Goal: Find specific page/section: Find specific page/section

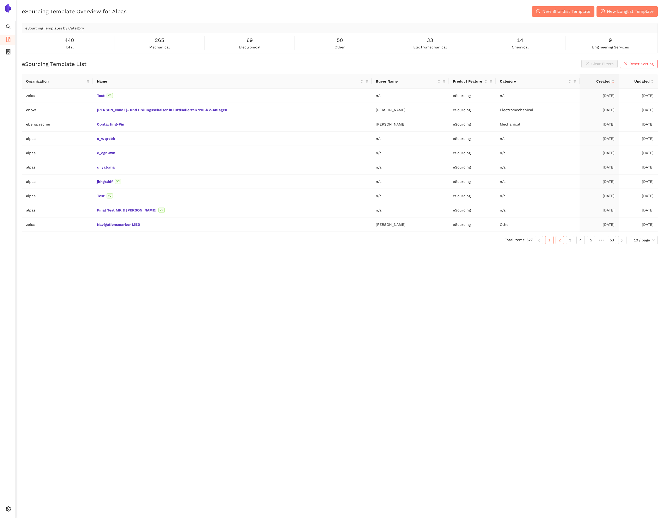
click at [560, 239] on link "2" at bounding box center [560, 240] width 8 height 8
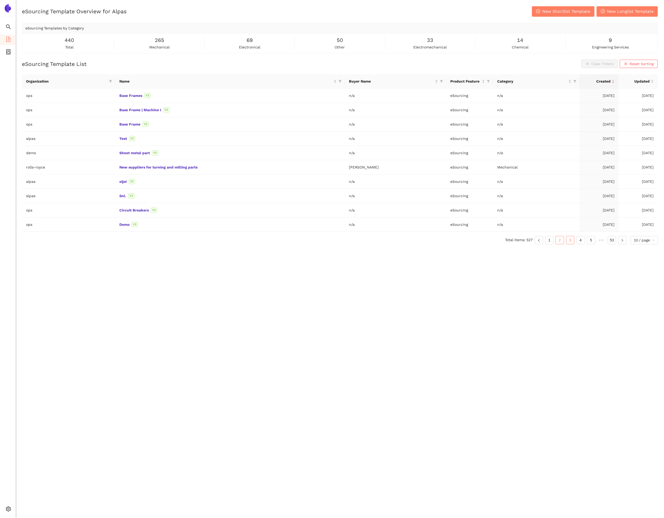
click at [568, 239] on link "3" at bounding box center [570, 240] width 8 height 8
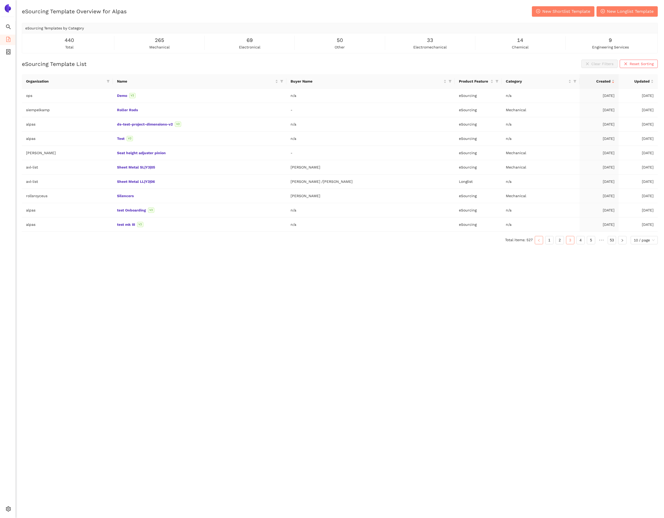
drag, startPoint x: 548, startPoint y: 239, endPoint x: 536, endPoint y: 236, distance: 12.9
click at [548, 239] on link "1" at bounding box center [550, 240] width 8 height 8
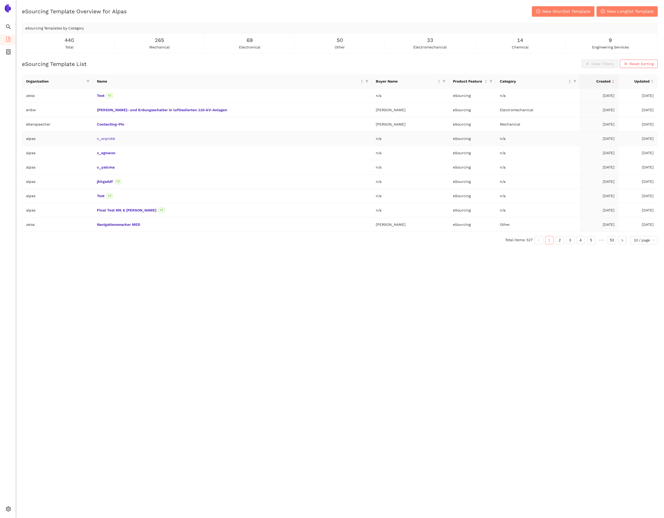
click at [0, 0] on link "c_wqrcbb" at bounding box center [0, 0] width 0 height 0
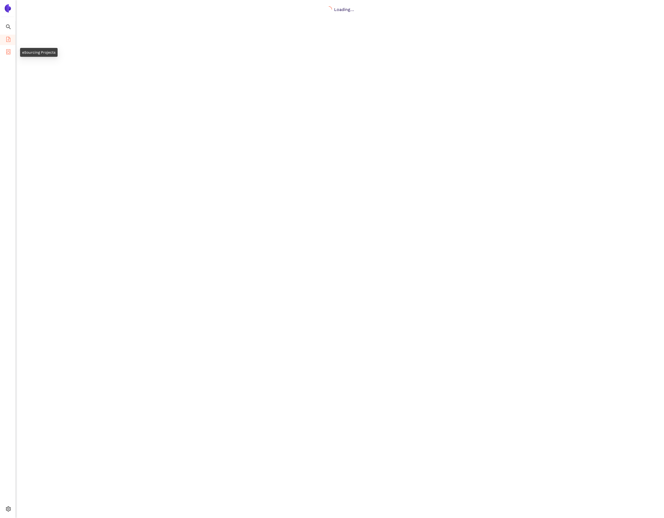
click at [11, 52] on li "eSourcing Projects" at bounding box center [7, 52] width 15 height 10
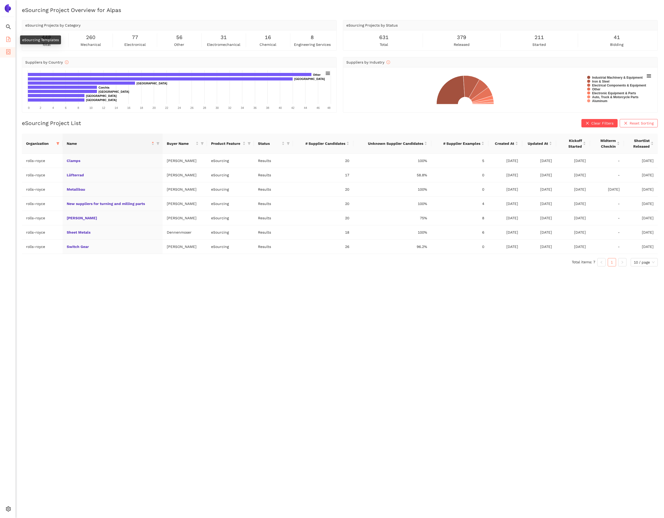
click at [7, 38] on icon "file-add" at bounding box center [8, 39] width 5 height 5
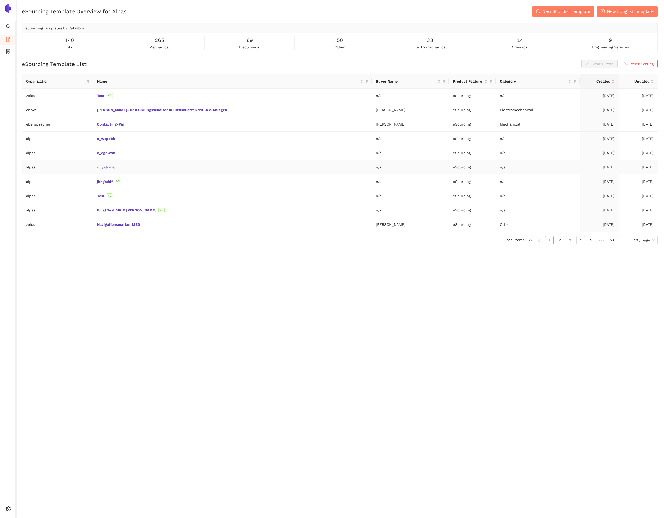
click at [0, 0] on link "c_yatcma" at bounding box center [0, 0] width 0 height 0
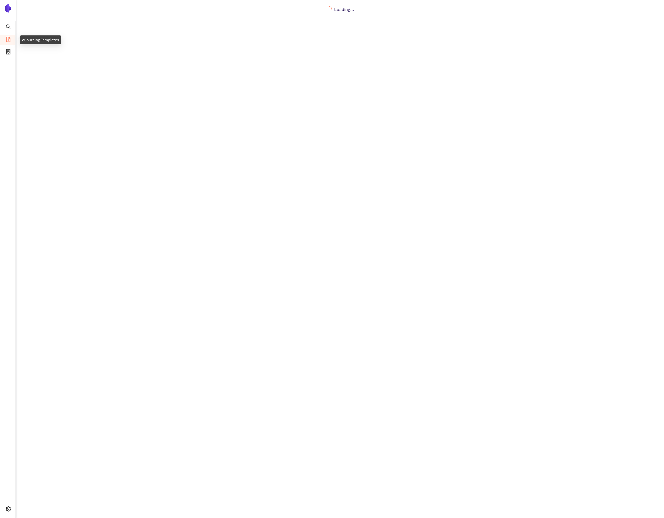
click at [15, 41] on span "eSourcing Templates" at bounding box center [32, 40] width 37 height 10
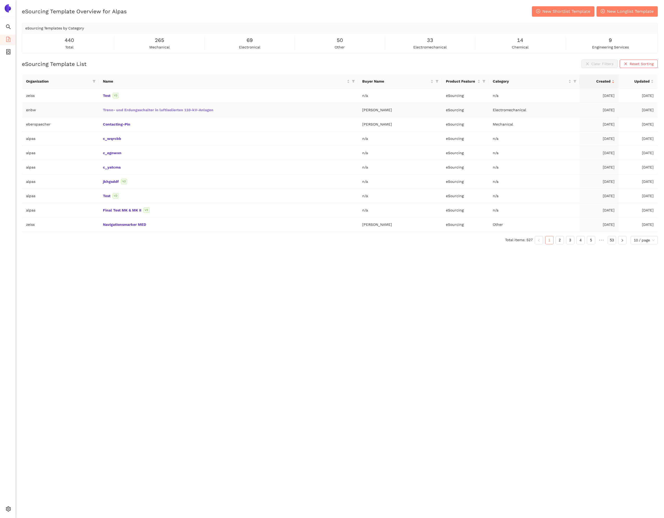
click at [0, 0] on link "Trenn- und Erdungsschalter in luftisolierten 110-kV-Anlagen" at bounding box center [0, 0] width 0 height 0
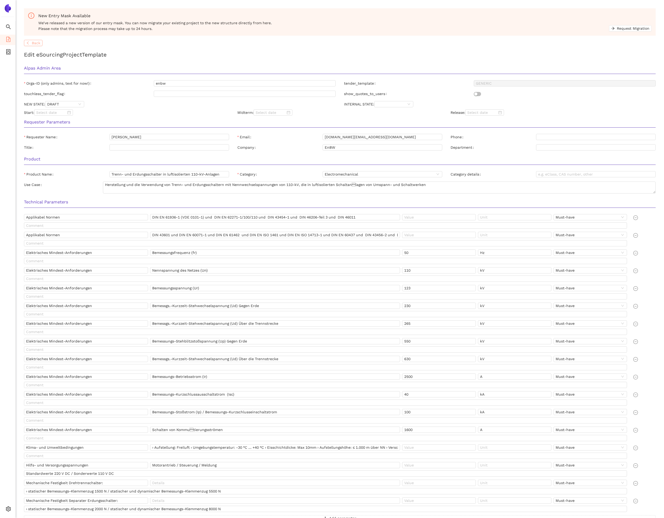
click at [37, 46] on button "Back" at bounding box center [33, 43] width 19 height 6
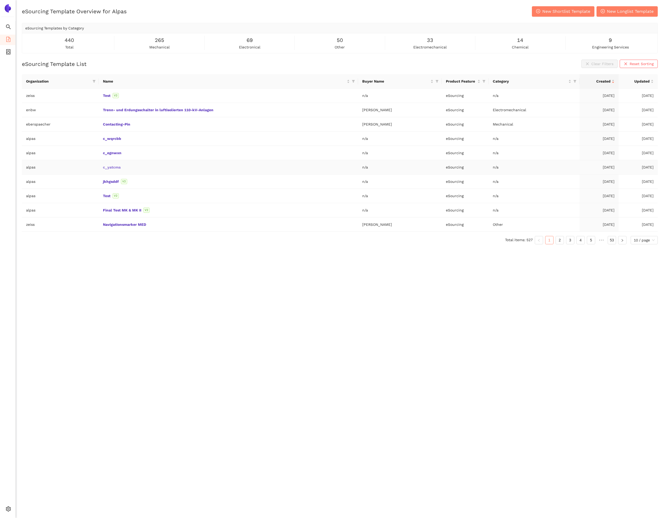
click at [0, 0] on link "c_yatcma" at bounding box center [0, 0] width 0 height 0
